Goal: Entertainment & Leisure: Consume media (video, audio)

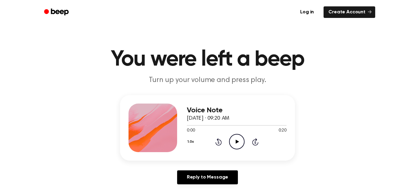
click at [232, 144] on icon "Play Audio" at bounding box center [236, 141] width 15 height 15
click at [238, 137] on icon "Pause Audio" at bounding box center [236, 141] width 15 height 15
click at [226, 139] on div "1.0x Rewind 5 seconds Play Audio Skip 5 seconds" at bounding box center [237, 141] width 100 height 15
click at [221, 138] on icon "Rewind 5 seconds" at bounding box center [218, 142] width 7 height 8
click at [262, 144] on div "1.0x Rewind 5 seconds Play Audio Skip 5 seconds" at bounding box center [237, 141] width 100 height 15
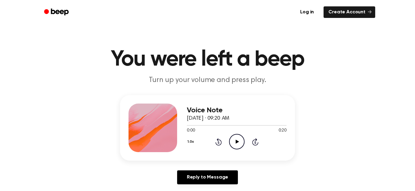
click at [255, 142] on icon at bounding box center [255, 142] width 2 height 2
click at [255, 145] on icon at bounding box center [255, 141] width 6 height 7
click at [255, 142] on icon at bounding box center [255, 142] width 2 height 2
click at [262, 141] on div "1.0x Rewind 5 seconds Play Audio Skip 5 seconds" at bounding box center [237, 141] width 100 height 15
click at [218, 142] on icon at bounding box center [218, 142] width 2 height 2
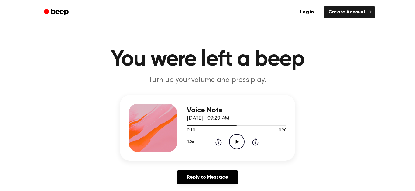
click at [218, 142] on icon at bounding box center [218, 142] width 2 height 2
click at [219, 145] on icon at bounding box center [218, 141] width 6 height 7
click at [257, 143] on icon at bounding box center [255, 141] width 6 height 7
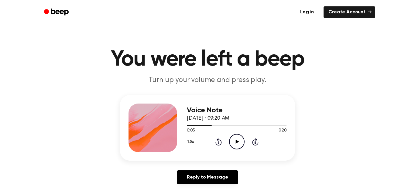
click at [258, 142] on icon at bounding box center [255, 141] width 6 height 7
click at [255, 142] on icon at bounding box center [255, 142] width 2 height 2
click at [258, 139] on icon "Skip 5 seconds" at bounding box center [255, 142] width 7 height 8
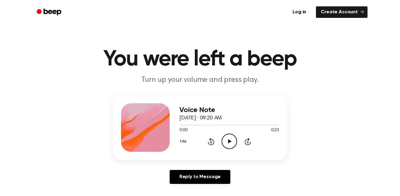
click at [235, 144] on icon "Play Audio" at bounding box center [229, 141] width 15 height 15
click at [233, 145] on icon "Pause Audio" at bounding box center [229, 141] width 15 height 15
click at [233, 145] on icon "Play Audio" at bounding box center [229, 141] width 15 height 15
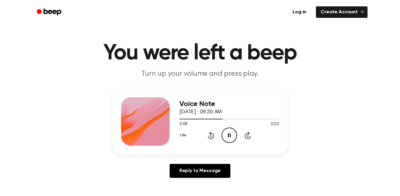
click at [214, 139] on icon "Rewind 5 seconds" at bounding box center [211, 136] width 7 height 8
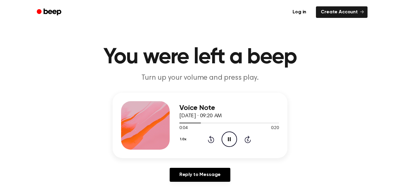
click at [213, 141] on icon "Rewind 5 seconds" at bounding box center [211, 140] width 7 height 8
click at [211, 140] on icon at bounding box center [211, 140] width 2 height 2
click at [226, 143] on icon "Pause Audio" at bounding box center [229, 139] width 15 height 15
click at [211, 140] on icon at bounding box center [211, 140] width 2 height 2
click at [237, 142] on div "1.0x Rewind 5 seconds Play Audio Skip 5 seconds" at bounding box center [229, 139] width 100 height 15
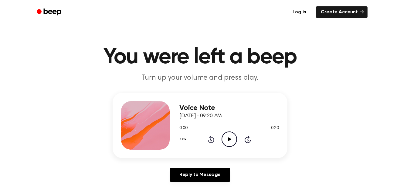
click at [225, 141] on icon "Play Audio" at bounding box center [229, 139] width 15 height 15
click at [233, 134] on icon "Pause Audio" at bounding box center [229, 139] width 15 height 15
click at [224, 143] on icon "Play Audio" at bounding box center [229, 139] width 15 height 15
click at [235, 142] on icon "Pause Audio" at bounding box center [229, 139] width 15 height 15
